Goal: Task Accomplishment & Management: Complete application form

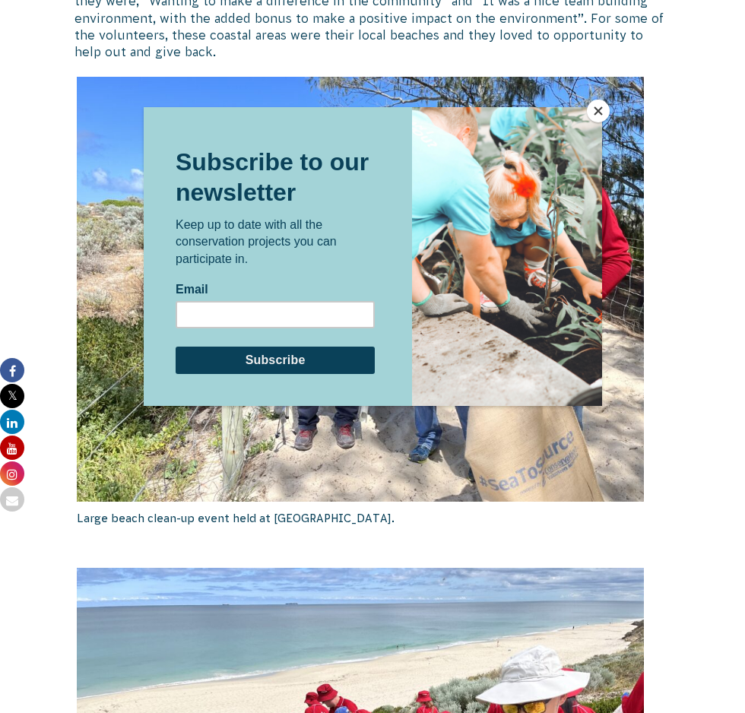
scroll to position [705, 0]
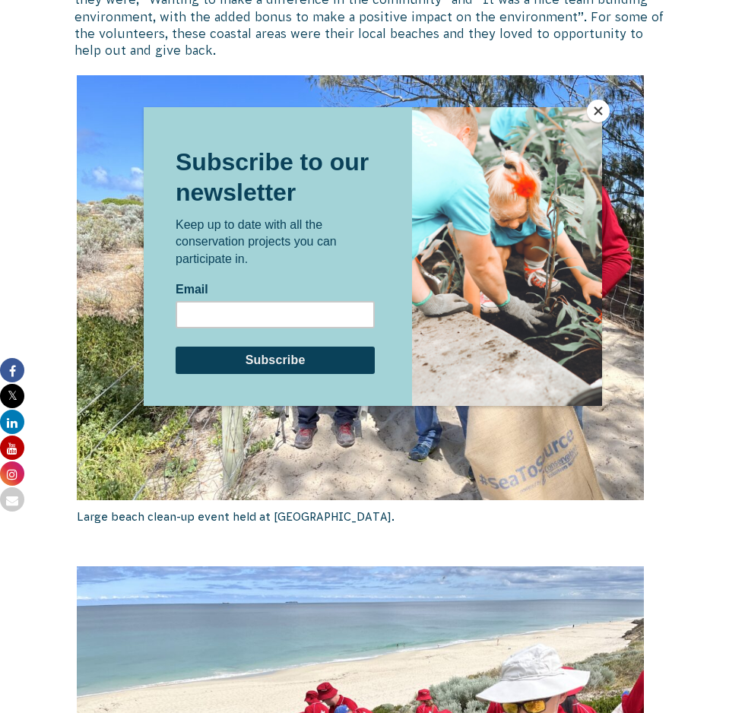
click at [598, 112] on button "Close" at bounding box center [598, 111] width 23 height 23
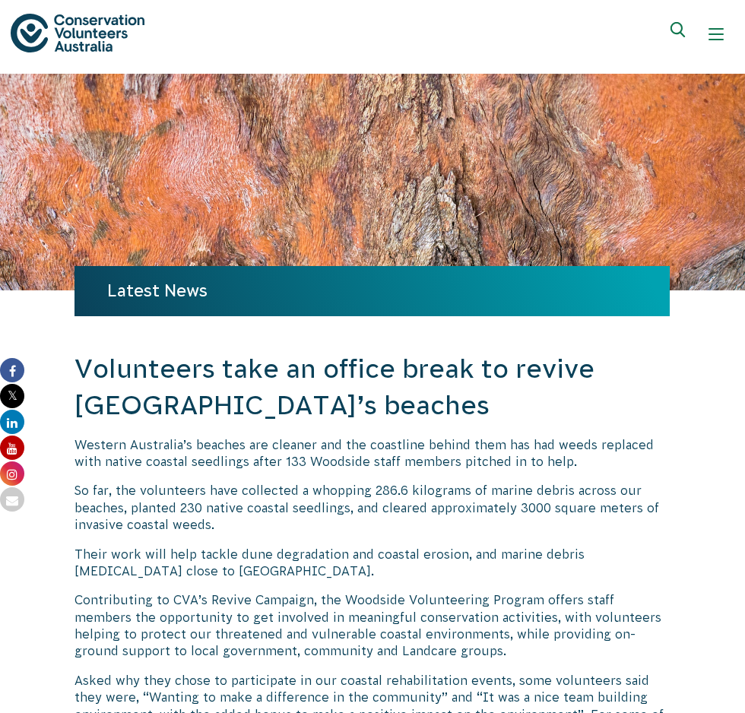
scroll to position [0, 0]
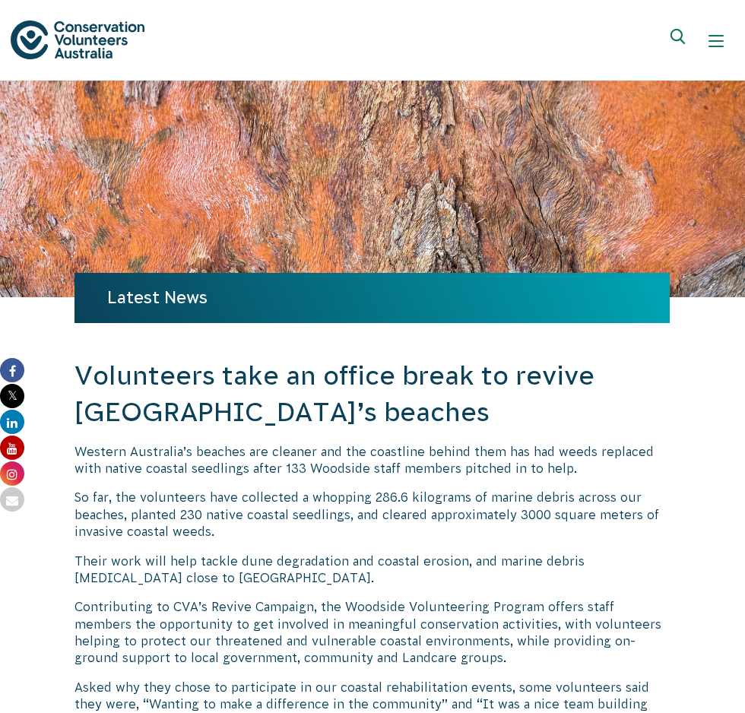
click at [720, 41] on span "Show mobile navigation menu" at bounding box center [716, 41] width 15 height 2
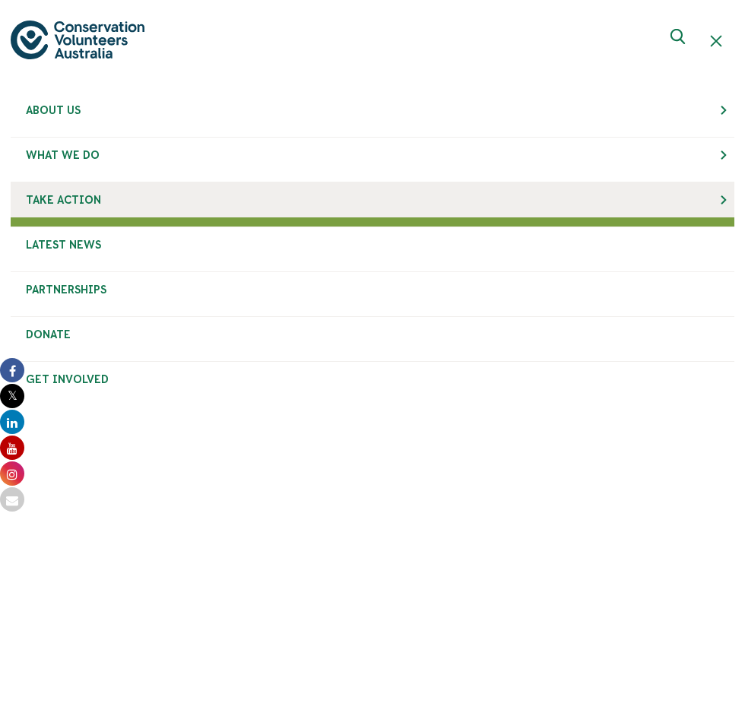
click at [289, 199] on link "Take Action" at bounding box center [373, 200] width 724 height 35
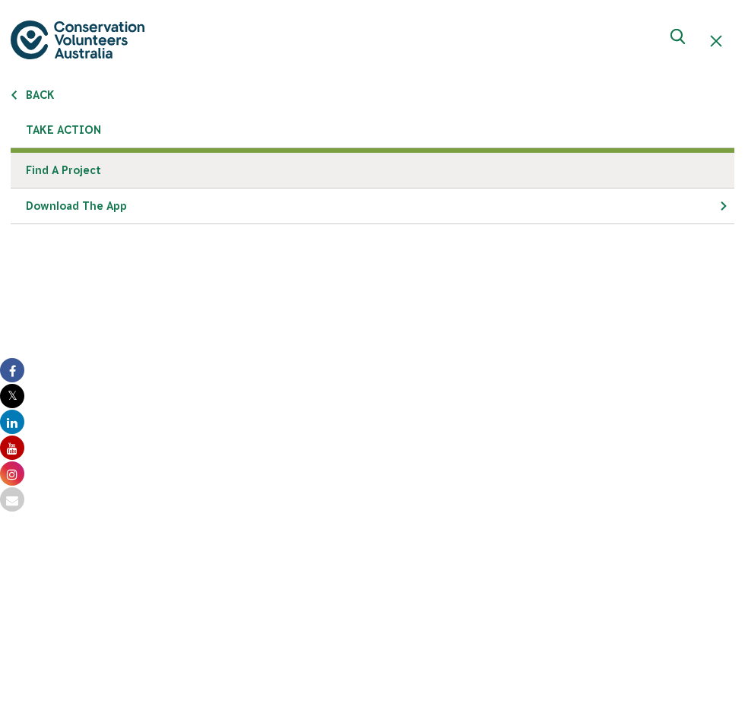
click at [297, 173] on link "Find a project" at bounding box center [373, 171] width 724 height 36
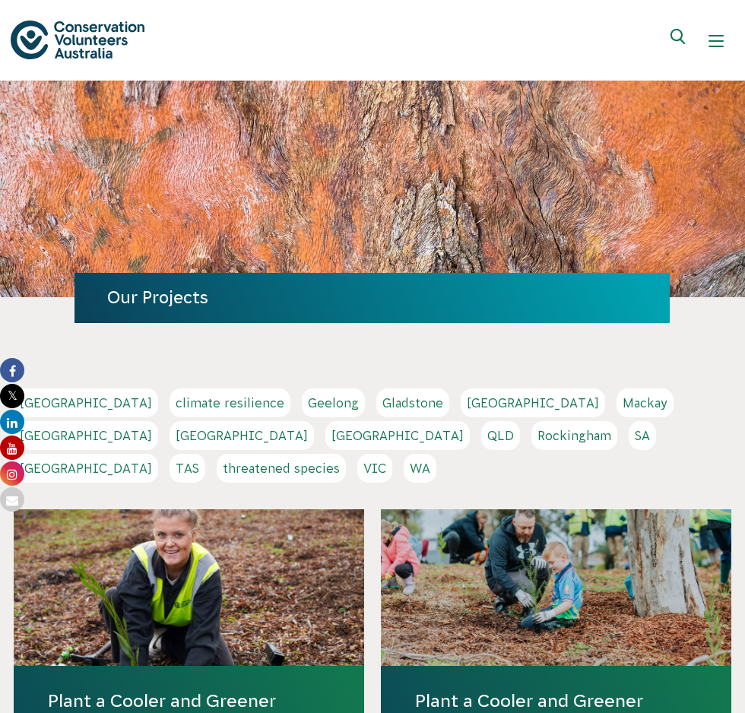
click at [392, 454] on link "VIC" at bounding box center [375, 468] width 35 height 29
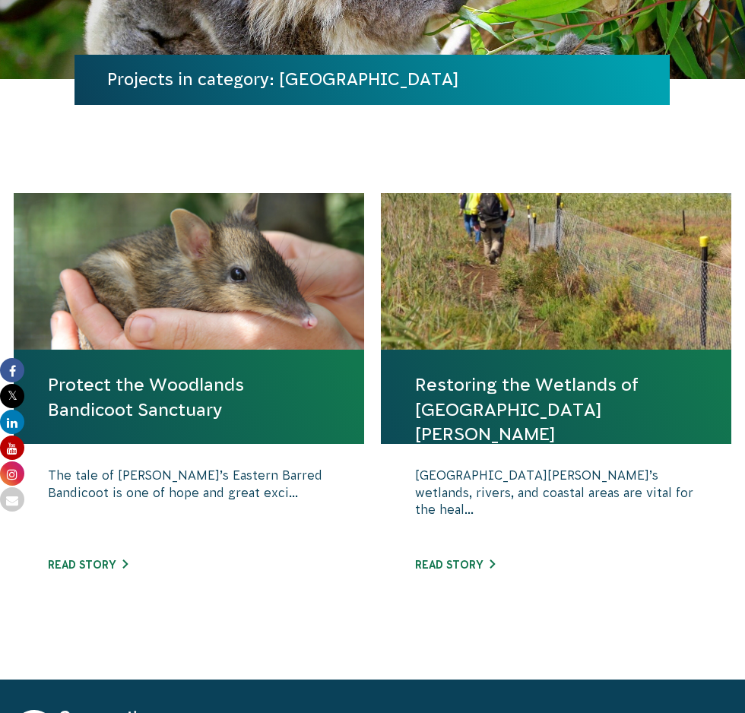
scroll to position [220, 0]
